Goal: Task Accomplishment & Management: Complete application form

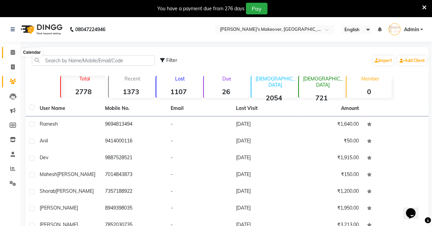
click at [11, 52] on icon at bounding box center [13, 52] width 4 height 5
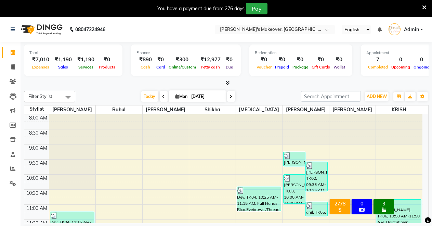
click at [228, 82] on icon at bounding box center [228, 82] width 4 height 5
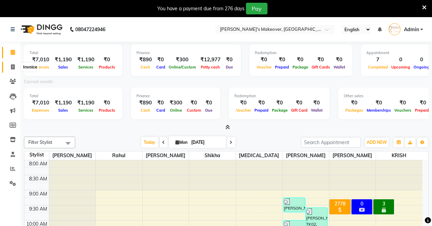
click at [14, 68] on icon at bounding box center [13, 66] width 4 height 5
select select "service"
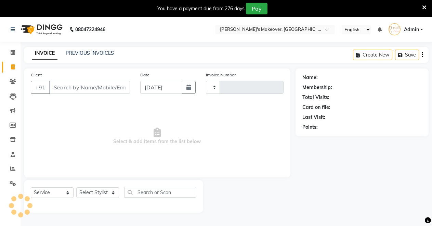
type input "4059"
select select "7317"
click at [85, 190] on select "Select Stylist [PERSON_NAME] [PERSON_NAME] [MEDICAL_DATA][PERSON_NAME] [PERSON_…" at bounding box center [97, 192] width 43 height 11
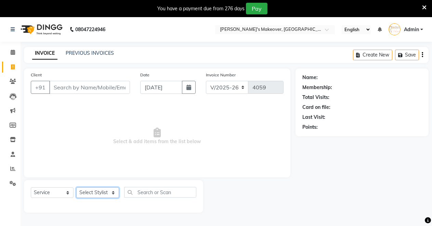
select select "77366"
click at [76, 187] on select "Select Stylist [PERSON_NAME] [PERSON_NAME] [MEDICAL_DATA][PERSON_NAME] [PERSON_…" at bounding box center [97, 192] width 43 height 11
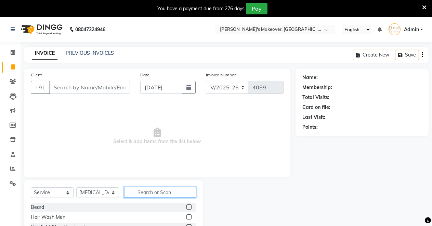
click at [150, 191] on input "text" at bounding box center [160, 192] width 72 height 11
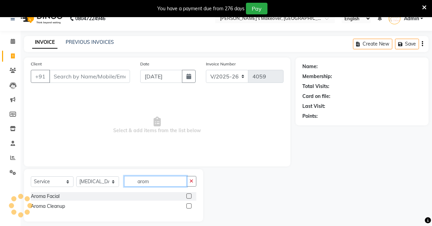
scroll to position [17, 0]
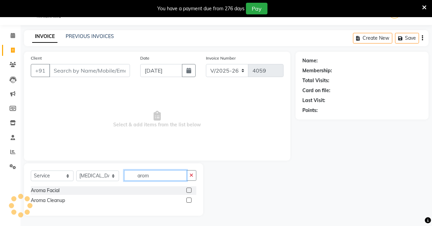
type input "arom"
click at [189, 201] on label at bounding box center [189, 199] width 5 height 5
click at [189, 201] on input "checkbox" at bounding box center [189, 200] width 4 height 4
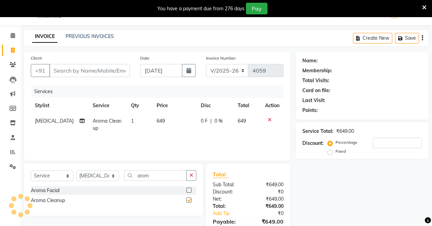
checkbox input "false"
click at [189, 164] on div "Select Service Product Membership Package Voucher Prepaid Gift Card Select Styl…" at bounding box center [113, 189] width 179 height 52
click at [194, 176] on button "button" at bounding box center [192, 175] width 10 height 11
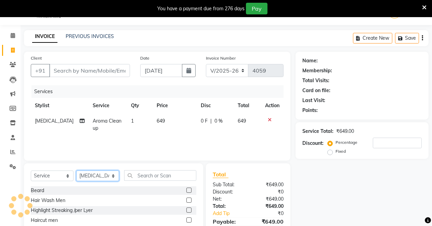
click at [108, 175] on select "Select Stylist [PERSON_NAME] [PERSON_NAME] [MEDICAL_DATA][PERSON_NAME] [PERSON_…" at bounding box center [97, 175] width 43 height 11
select select "77364"
click at [76, 170] on select "Select Stylist [PERSON_NAME] [PERSON_NAME] [MEDICAL_DATA][PERSON_NAME] [PERSON_…" at bounding box center [97, 175] width 43 height 11
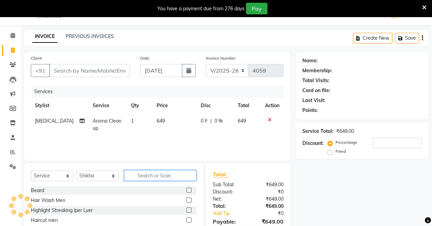
click at [140, 176] on input "text" at bounding box center [160, 175] width 72 height 11
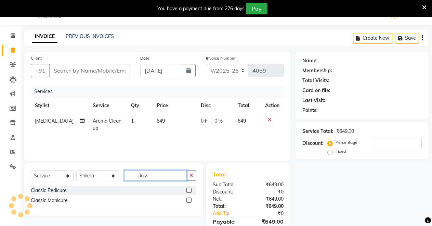
type input "class"
click at [190, 188] on label at bounding box center [189, 190] width 5 height 5
click at [190, 188] on input "checkbox" at bounding box center [189, 190] width 4 height 4
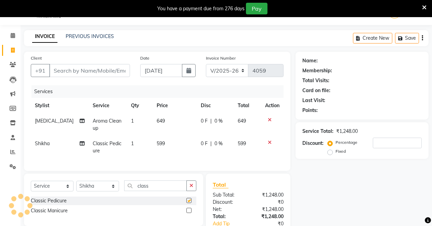
checkbox input "false"
click at [190, 188] on icon "button" at bounding box center [192, 185] width 4 height 5
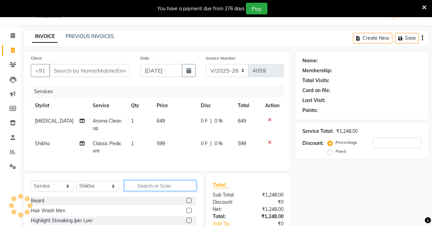
click at [144, 191] on input "text" at bounding box center [160, 185] width 72 height 11
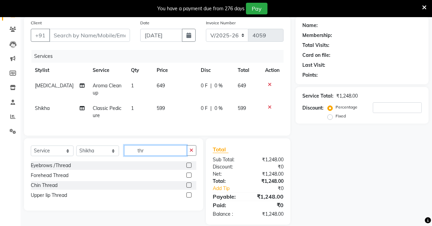
scroll to position [66, 0]
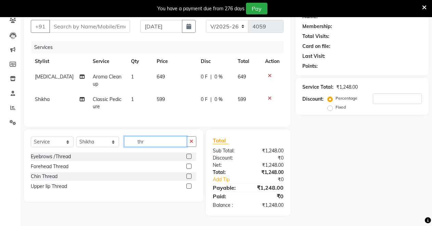
type input "thr"
click at [188, 184] on label at bounding box center [189, 185] width 5 height 5
click at [188, 184] on input "checkbox" at bounding box center [189, 186] width 4 height 4
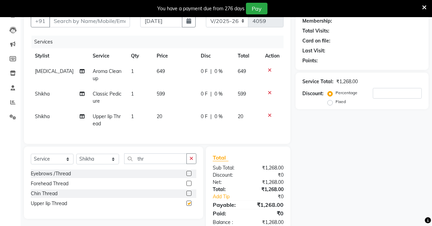
checkbox input "false"
click at [190, 196] on label at bounding box center [189, 193] width 5 height 5
click at [190, 196] on input "checkbox" at bounding box center [189, 193] width 4 height 4
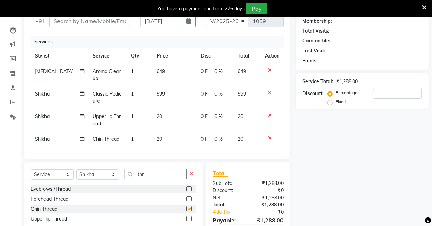
checkbox input "false"
click at [190, 193] on div at bounding box center [189, 189] width 4 height 7
click at [191, 191] on label at bounding box center [189, 188] width 5 height 5
click at [191, 191] on input "checkbox" at bounding box center [189, 189] width 4 height 4
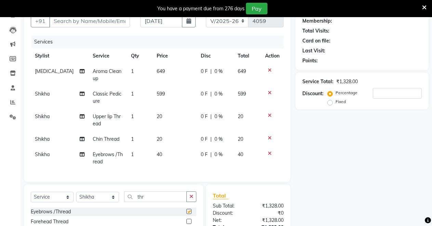
checkbox input "false"
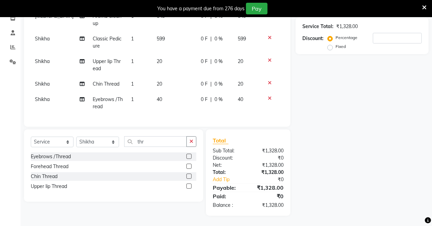
scroll to position [0, 0]
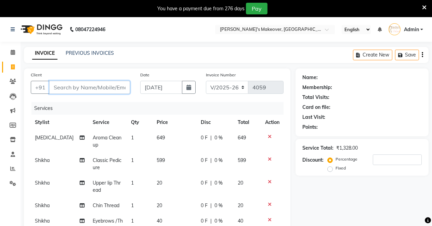
click at [70, 88] on input "Client" at bounding box center [89, 87] width 81 height 13
type input "9"
type input "0"
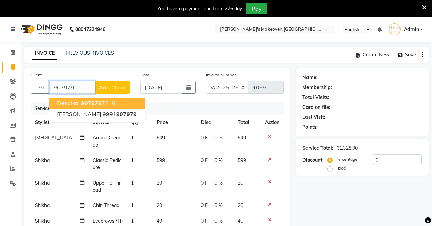
click at [71, 101] on span "deepika" at bounding box center [67, 103] width 21 height 7
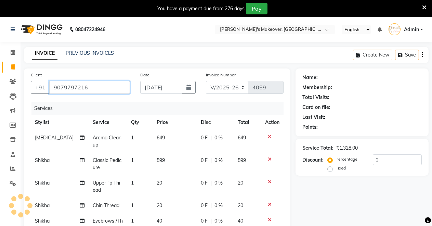
type input "9079797216"
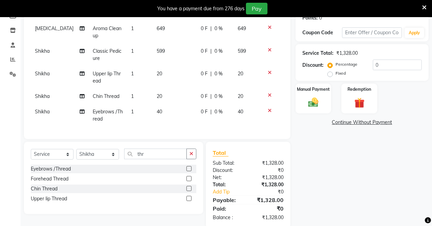
scroll to position [127, 0]
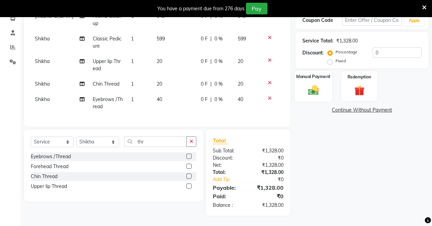
click at [326, 83] on div "Manual Payment" at bounding box center [313, 86] width 37 height 31
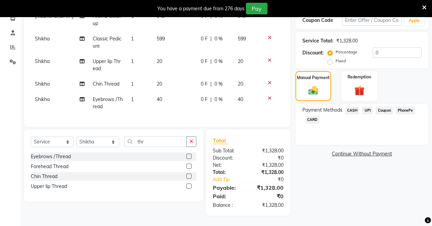
click at [366, 106] on span "UPI" at bounding box center [367, 110] width 11 height 8
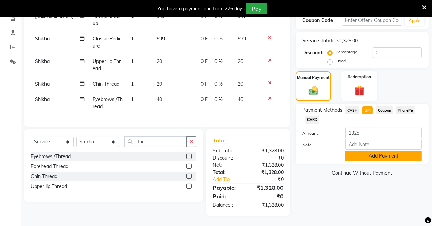
click at [352, 151] on button "Add Payment" at bounding box center [384, 156] width 76 height 11
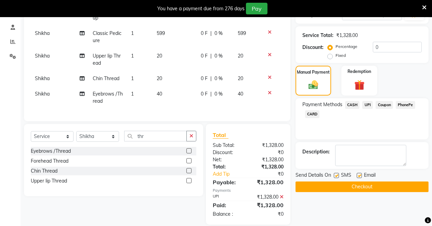
scroll to position [141, 0]
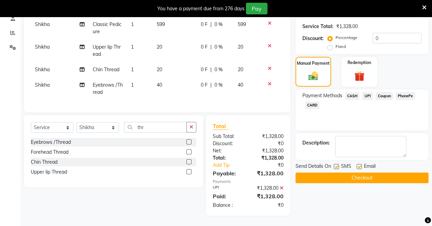
click at [329, 173] on button "Checkout" at bounding box center [362, 177] width 133 height 11
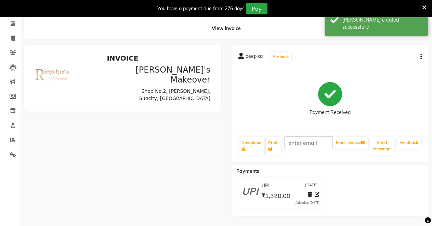
scroll to position [73, 0]
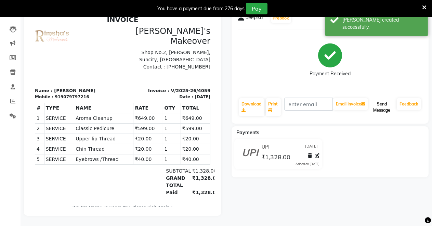
click at [383, 104] on button "Send Message" at bounding box center [382, 107] width 25 height 18
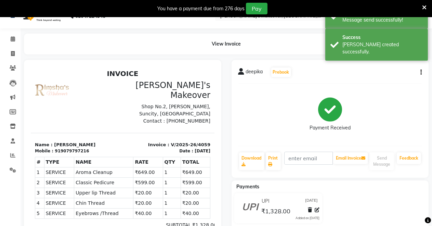
scroll to position [0, 0]
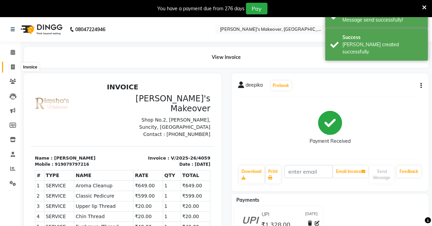
click at [12, 64] on span at bounding box center [13, 67] width 12 height 8
select select "service"
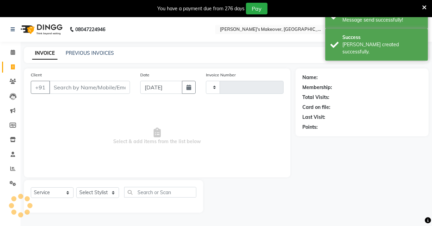
scroll to position [17, 0]
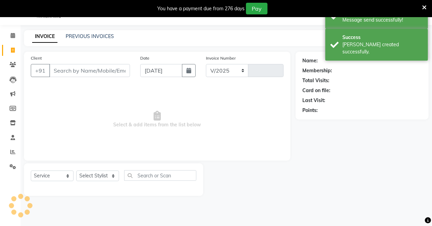
select select "7317"
type input "4060"
click at [94, 174] on select "Select Stylist [PERSON_NAME] [PERSON_NAME] [MEDICAL_DATA][PERSON_NAME] [PERSON_…" at bounding box center [97, 175] width 43 height 11
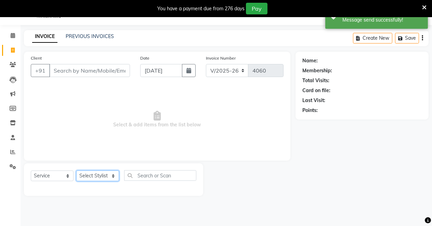
select select "77366"
click at [76, 170] on select "Select Stylist [PERSON_NAME] [PERSON_NAME] [MEDICAL_DATA][PERSON_NAME] [PERSON_…" at bounding box center [97, 175] width 43 height 11
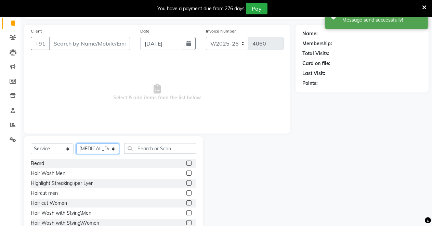
scroll to position [65, 0]
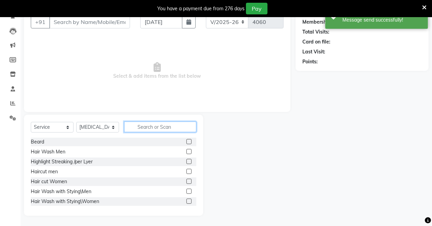
click at [151, 129] on input "text" at bounding box center [160, 126] width 72 height 11
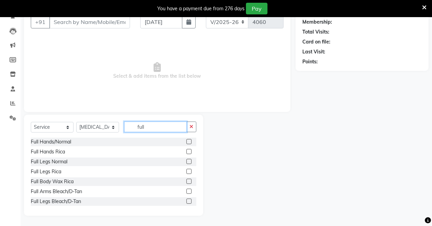
type input "full"
click at [187, 172] on label at bounding box center [189, 171] width 5 height 5
click at [187, 172] on input "checkbox" at bounding box center [189, 171] width 4 height 4
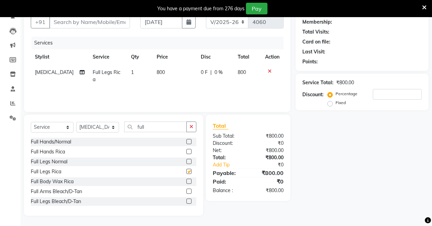
checkbox input "false"
click at [187, 151] on label at bounding box center [189, 151] width 5 height 5
click at [187, 151] on input "checkbox" at bounding box center [189, 152] width 4 height 4
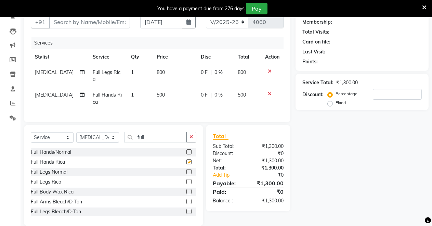
checkbox input "false"
click at [190, 134] on icon "button" at bounding box center [192, 136] width 4 height 5
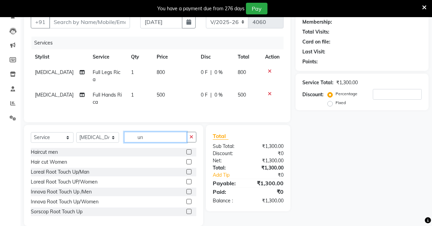
scroll to position [59, 0]
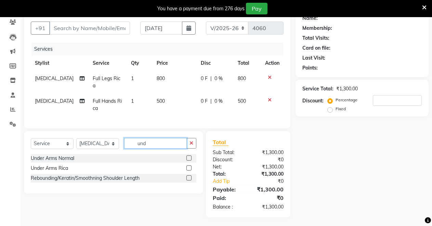
type input "und"
click at [189, 165] on label at bounding box center [189, 167] width 5 height 5
click at [189, 166] on input "checkbox" at bounding box center [189, 168] width 4 height 4
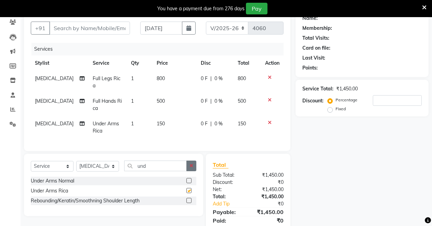
checkbox input "false"
click at [189, 178] on label at bounding box center [189, 180] width 5 height 5
click at [189, 179] on input "checkbox" at bounding box center [189, 181] width 4 height 4
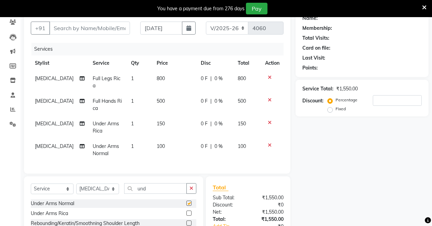
checkbox input "false"
click at [193, 187] on icon "button" at bounding box center [192, 188] width 4 height 5
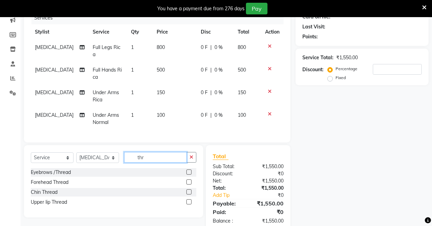
scroll to position [104, 0]
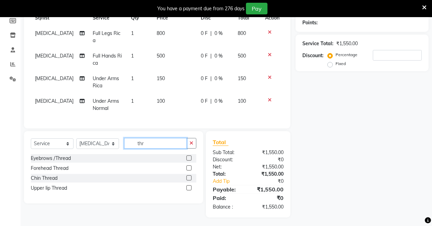
type input "thr"
click at [189, 156] on label at bounding box center [189, 157] width 5 height 5
click at [189, 156] on input "checkbox" at bounding box center [189, 158] width 4 height 4
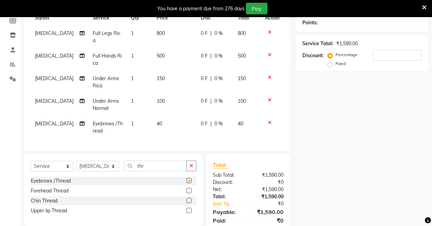
checkbox input "false"
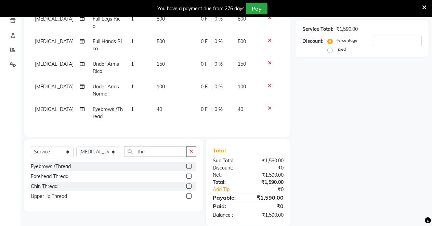
scroll to position [127, 0]
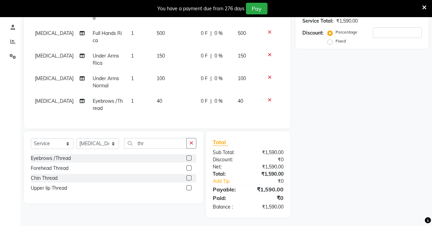
click at [189, 166] on label at bounding box center [189, 167] width 5 height 5
click at [189, 166] on input "checkbox" at bounding box center [189, 168] width 4 height 4
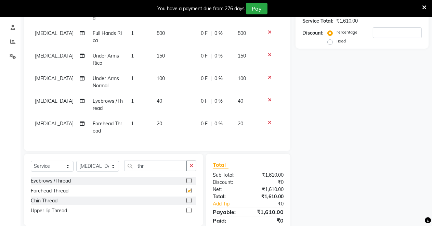
checkbox input "false"
click at [189, 163] on button "button" at bounding box center [192, 166] width 10 height 11
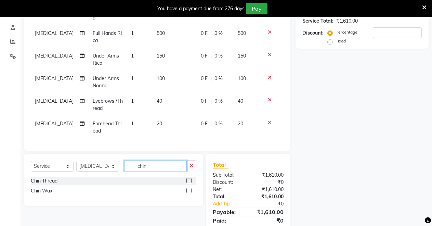
type input "chin"
click at [188, 189] on label at bounding box center [189, 190] width 5 height 5
click at [188, 189] on input "checkbox" at bounding box center [189, 191] width 4 height 4
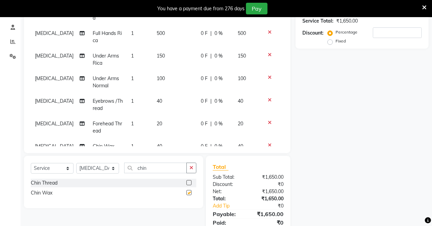
checkbox input "false"
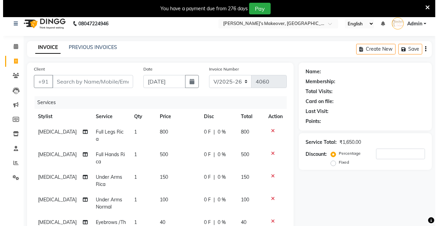
scroll to position [0, 0]
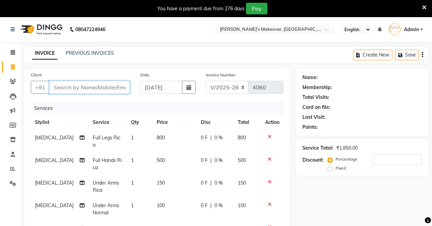
click at [93, 89] on input "Client" at bounding box center [89, 87] width 81 height 13
type input "8"
type input "0"
type input "8107483133"
click at [108, 86] on span "Add Client" at bounding box center [112, 87] width 27 height 7
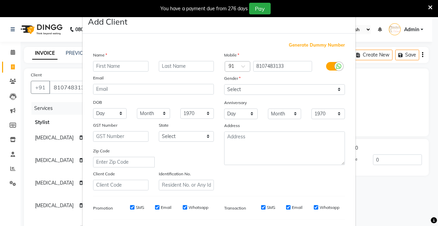
click at [114, 67] on input "text" at bounding box center [120, 66] width 55 height 11
type input "p"
type input "POONAM"
click at [266, 88] on select "Select [DEMOGRAPHIC_DATA] [DEMOGRAPHIC_DATA] Other Prefer Not To Say" at bounding box center [284, 89] width 121 height 11
select select "[DEMOGRAPHIC_DATA]"
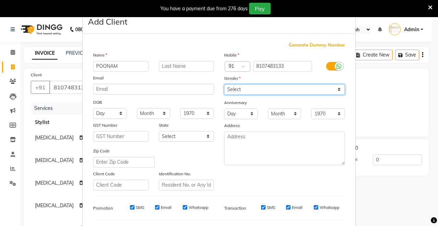
click at [224, 84] on select "Select [DEMOGRAPHIC_DATA] [DEMOGRAPHIC_DATA] Other Prefer Not To Say" at bounding box center [284, 89] width 121 height 11
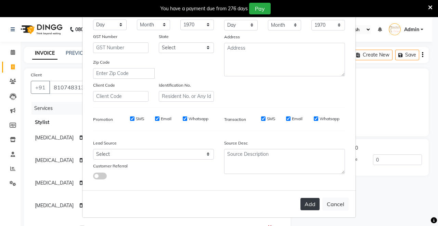
click at [303, 199] on button "Add" at bounding box center [309, 204] width 19 height 12
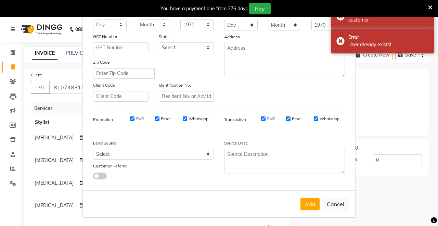
scroll to position [0, 0]
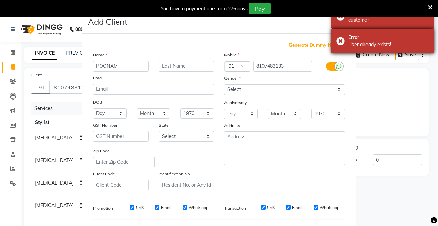
click at [396, 44] on div "User already exists!" at bounding box center [388, 44] width 80 height 7
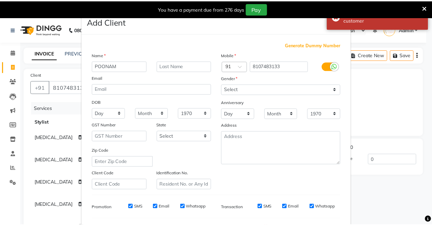
scroll to position [89, 0]
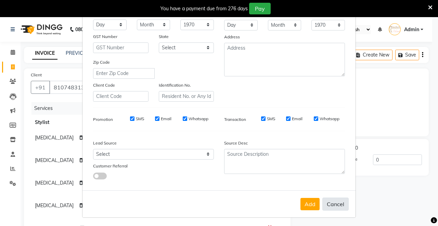
click at [328, 199] on button "Cancel" at bounding box center [335, 203] width 26 height 13
select select
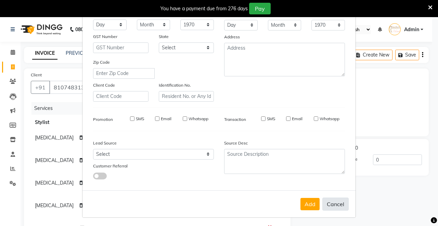
select select
checkbox input "false"
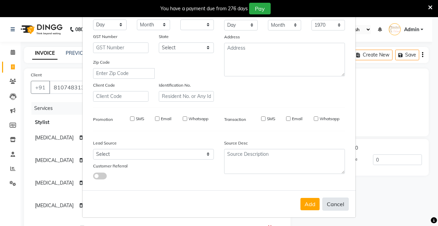
checkbox input "false"
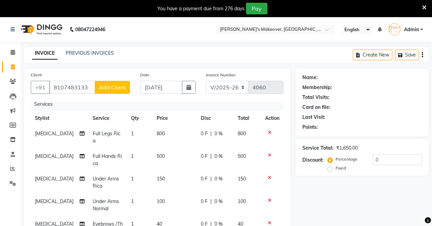
scroll to position [0, 0]
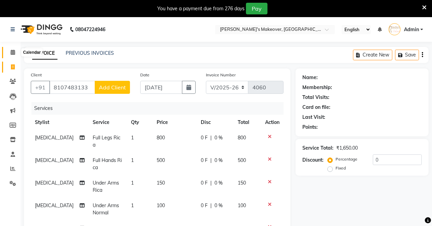
click at [12, 53] on icon at bounding box center [13, 52] width 4 height 5
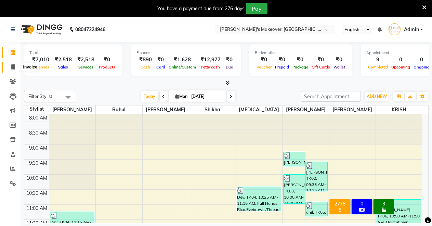
click at [10, 64] on span at bounding box center [13, 67] width 12 height 8
select select "service"
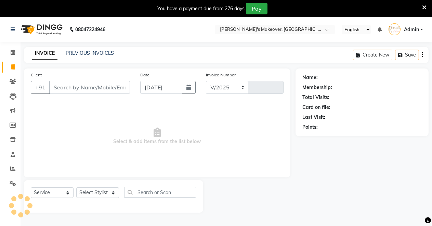
select select "7317"
type input "4060"
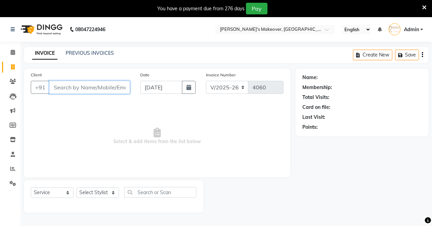
click at [87, 90] on input "Client" at bounding box center [89, 87] width 81 height 13
click at [58, 86] on input "810483133" at bounding box center [72, 87] width 46 height 13
type input "8170483133"
